Goal: Find specific page/section: Find specific page/section

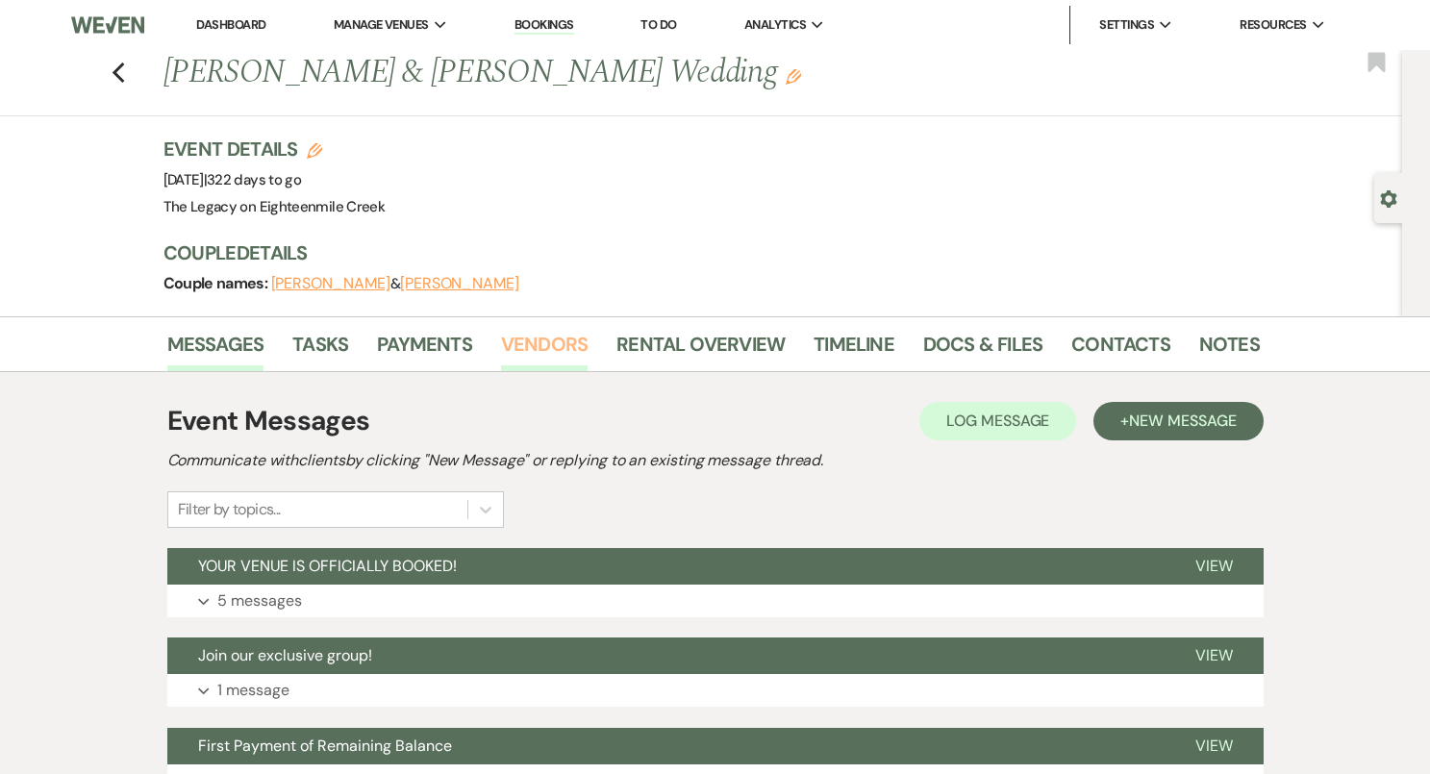
click at [562, 346] on link "Vendors" at bounding box center [544, 350] width 87 height 42
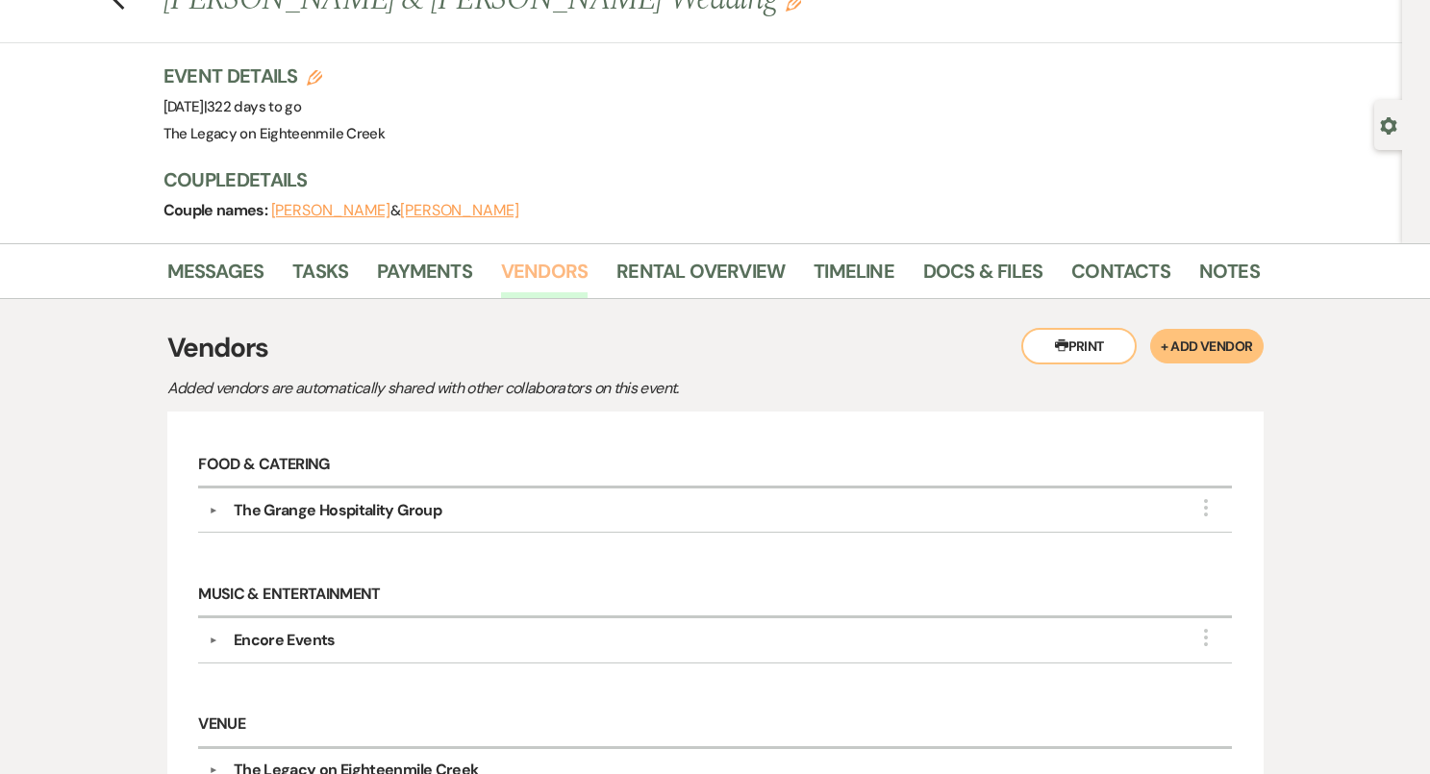
scroll to position [313, 0]
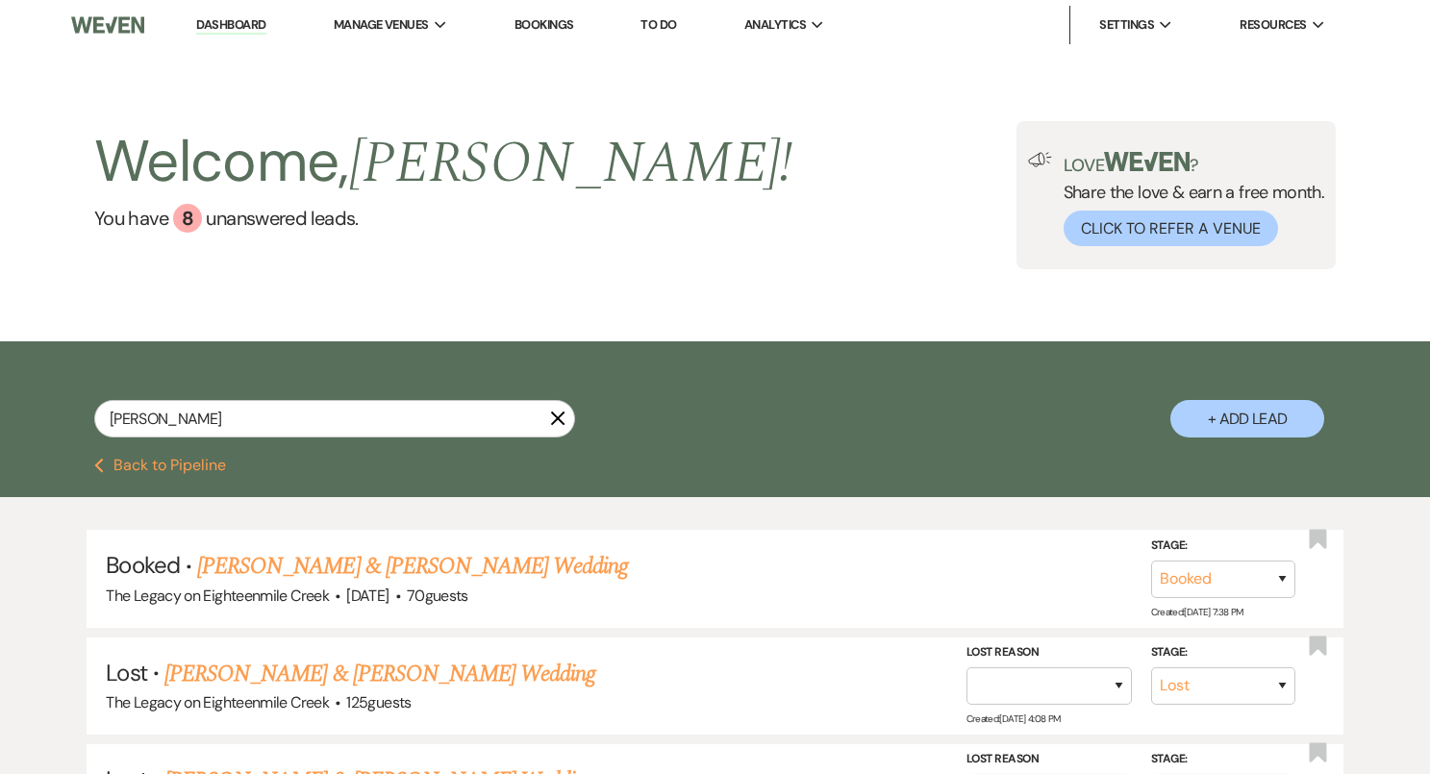
select select "8"
select select "10"
select select "8"
select select "5"
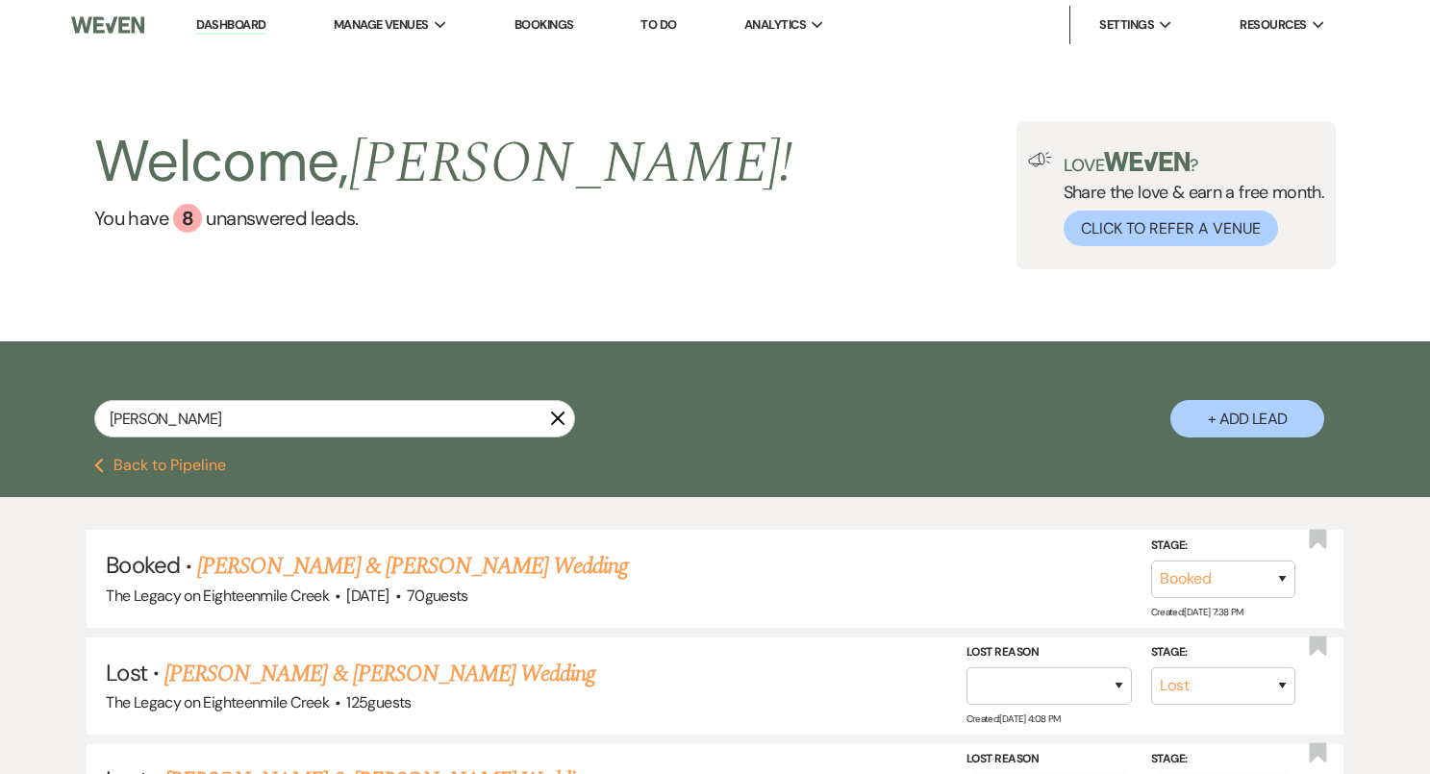
select select "8"
select select "5"
select select "8"
select select "5"
select select "8"
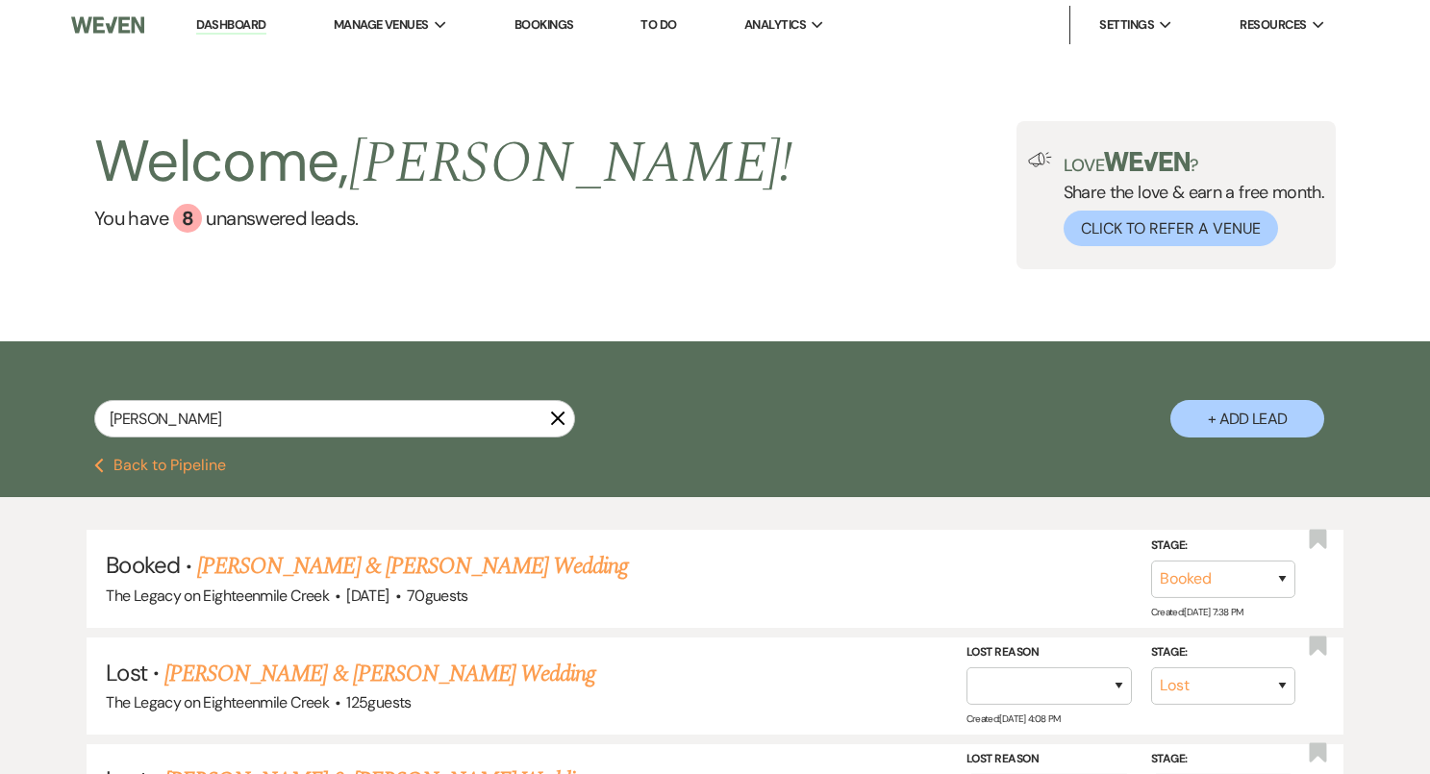
select select "8"
select select "7"
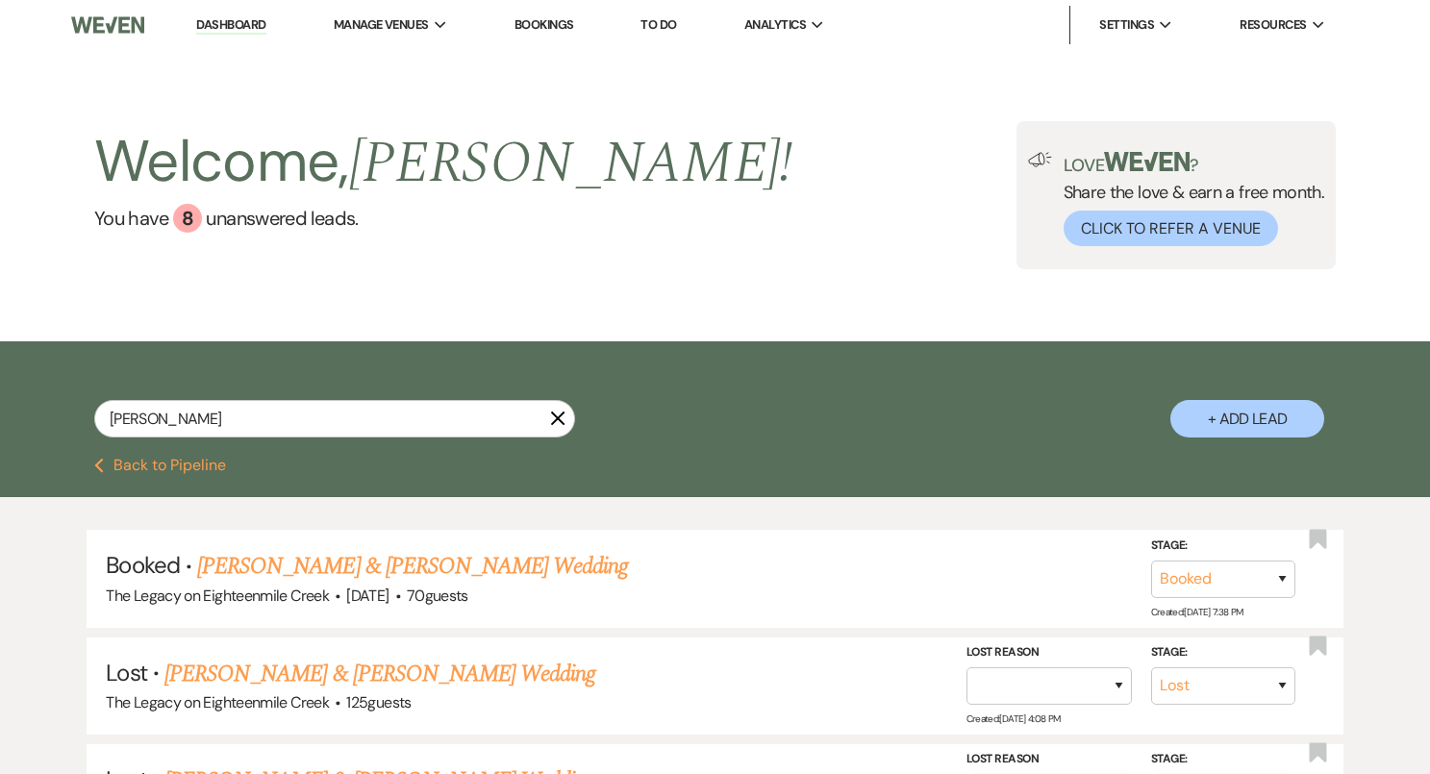
select select "8"
select select "5"
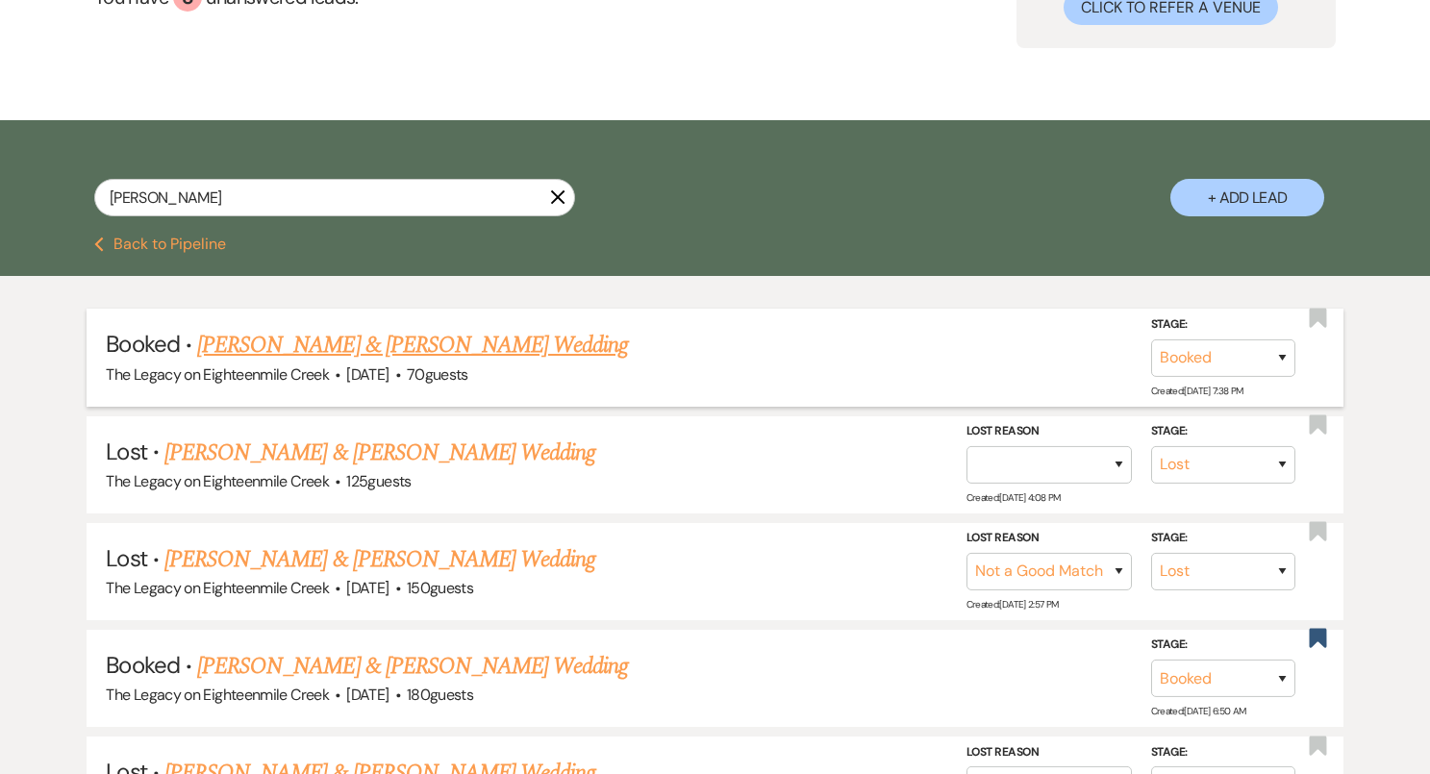
scroll to position [277, 0]
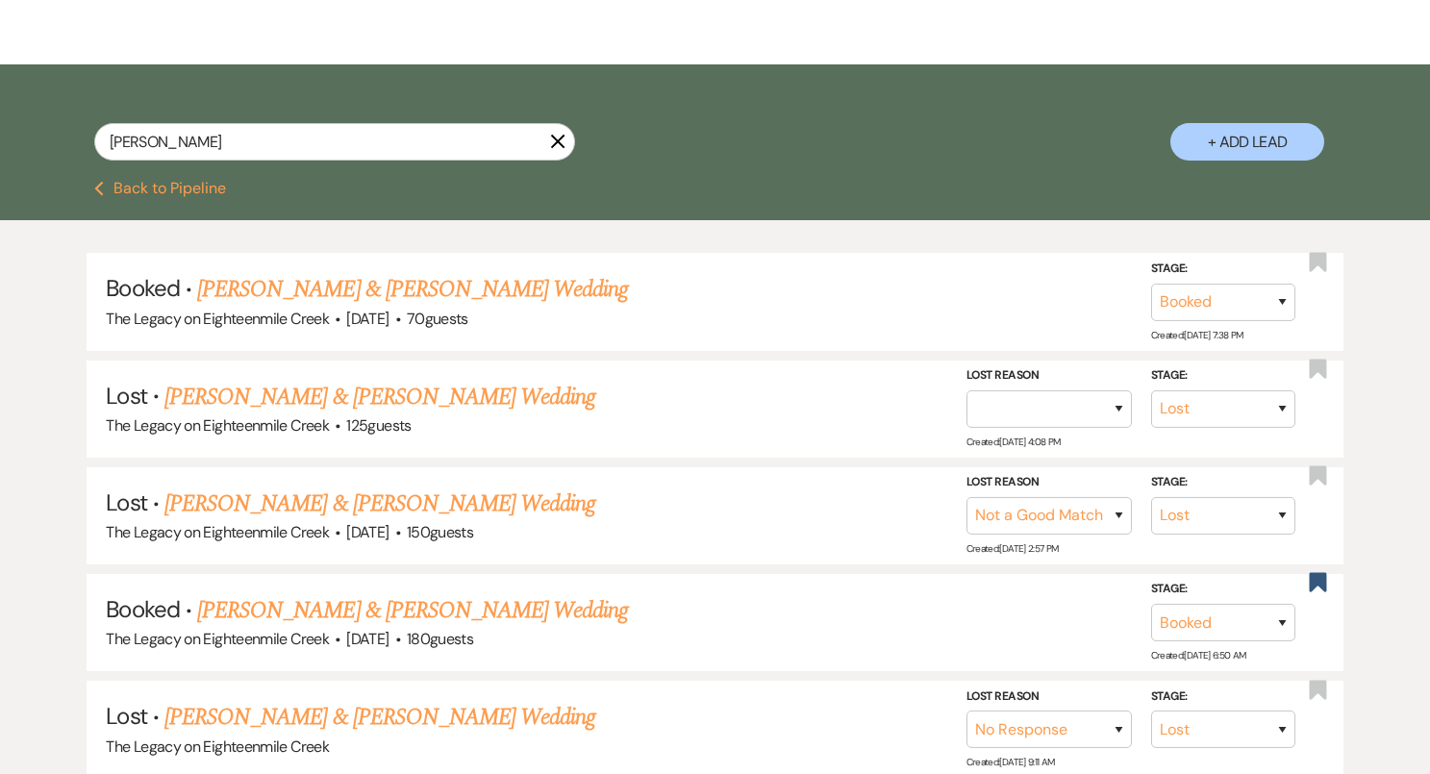
type input "Rebecca Wajda"
click at [492, 605] on link "Ryan Danna & Rebecca Wajda's Wedding" at bounding box center [412, 610] width 431 height 35
